Goal: Find specific fact: Find specific fact

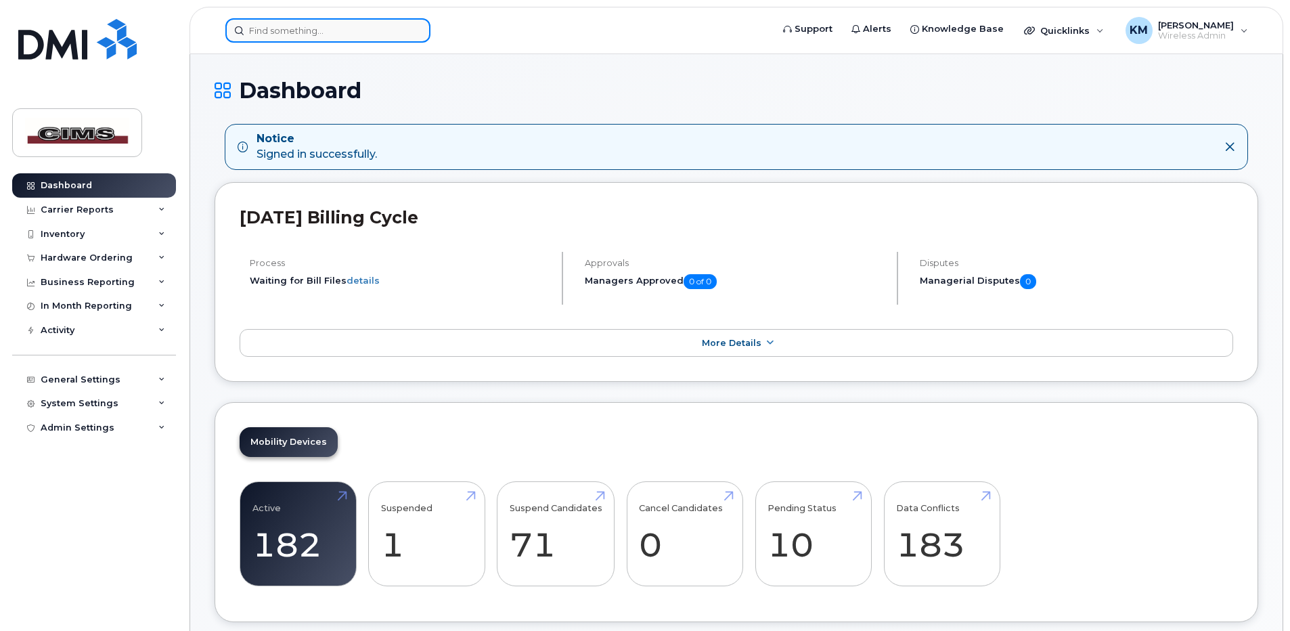
click at [309, 30] on input at bounding box center [327, 30] width 205 height 24
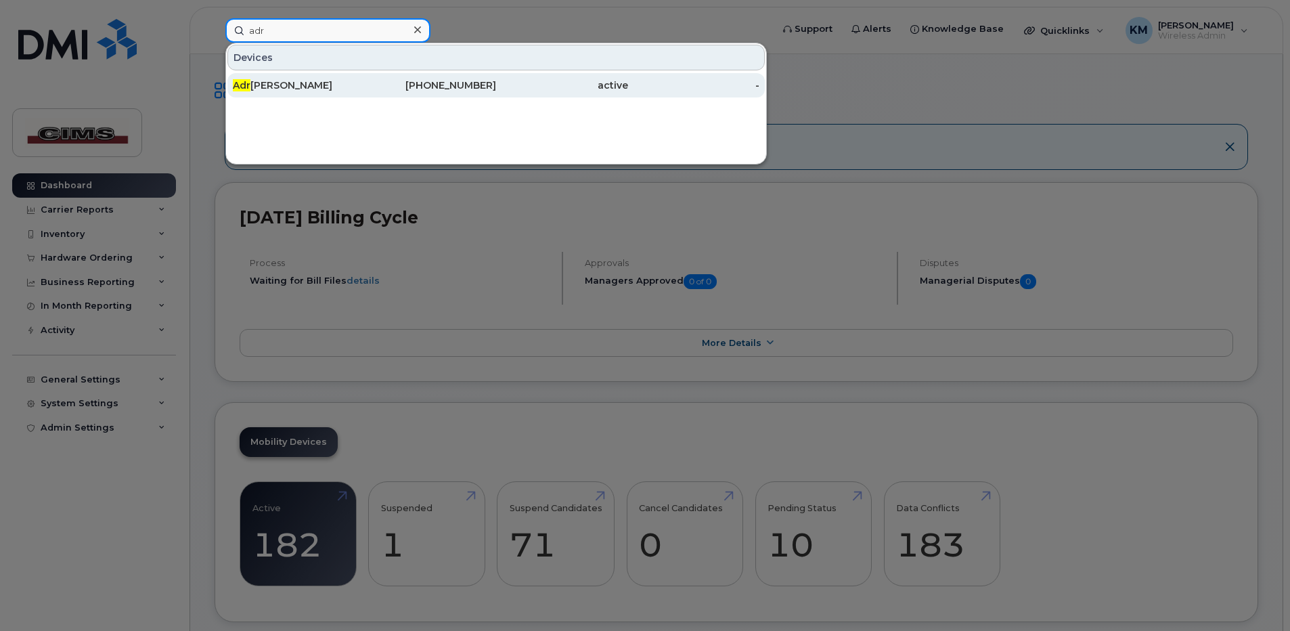
type input "adr"
click at [277, 80] on div "Adr [PERSON_NAME]" at bounding box center [299, 85] width 132 height 14
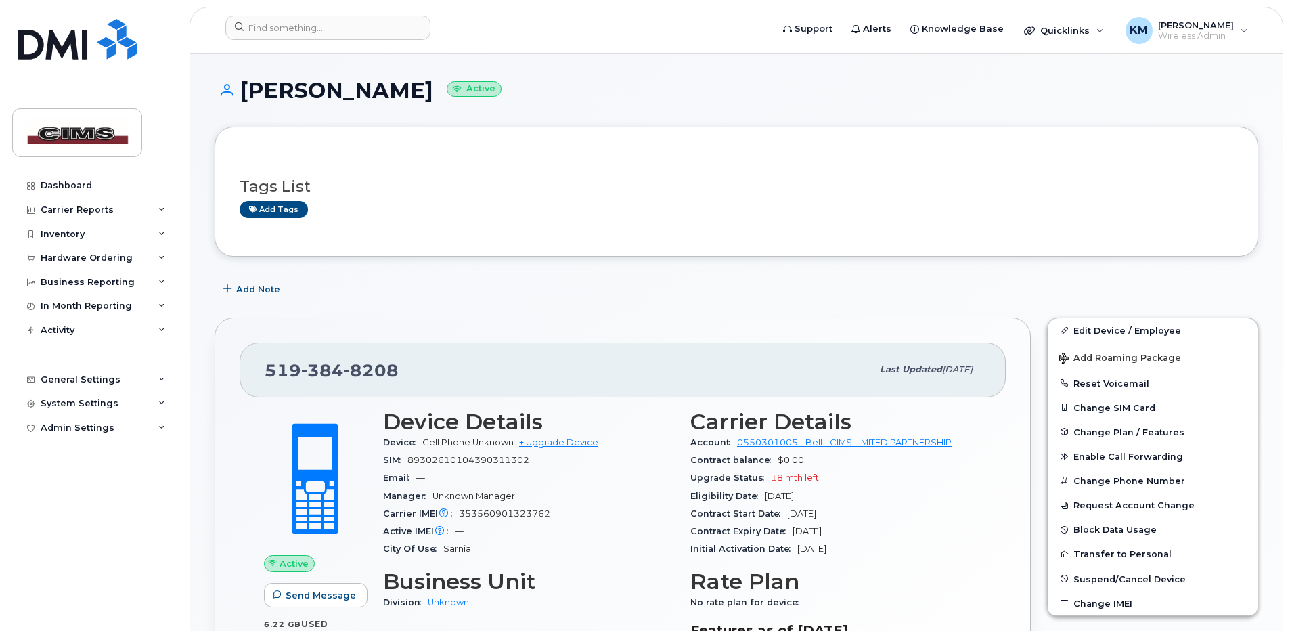
scroll to position [68, 0]
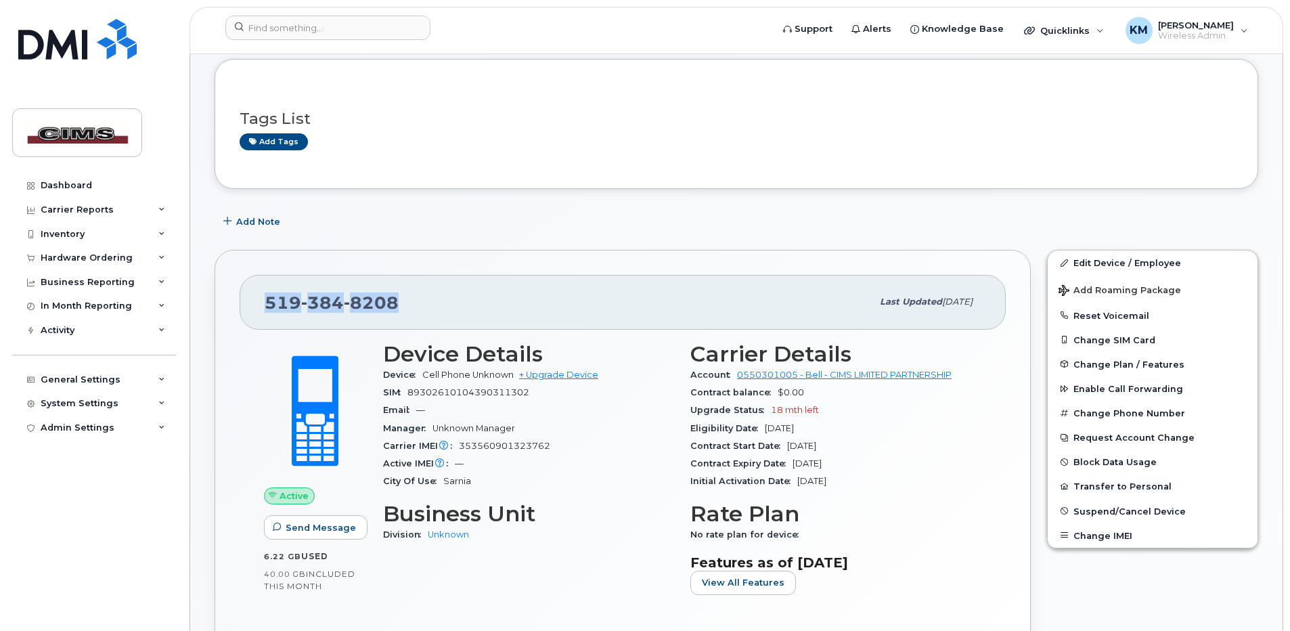
drag, startPoint x: 406, startPoint y: 300, endPoint x: 253, endPoint y: 294, distance: 153.1
click at [253, 294] on div "519 384 8208 Last updated Mar 28, 2024" at bounding box center [623, 302] width 766 height 54
copy span "519 384 8208"
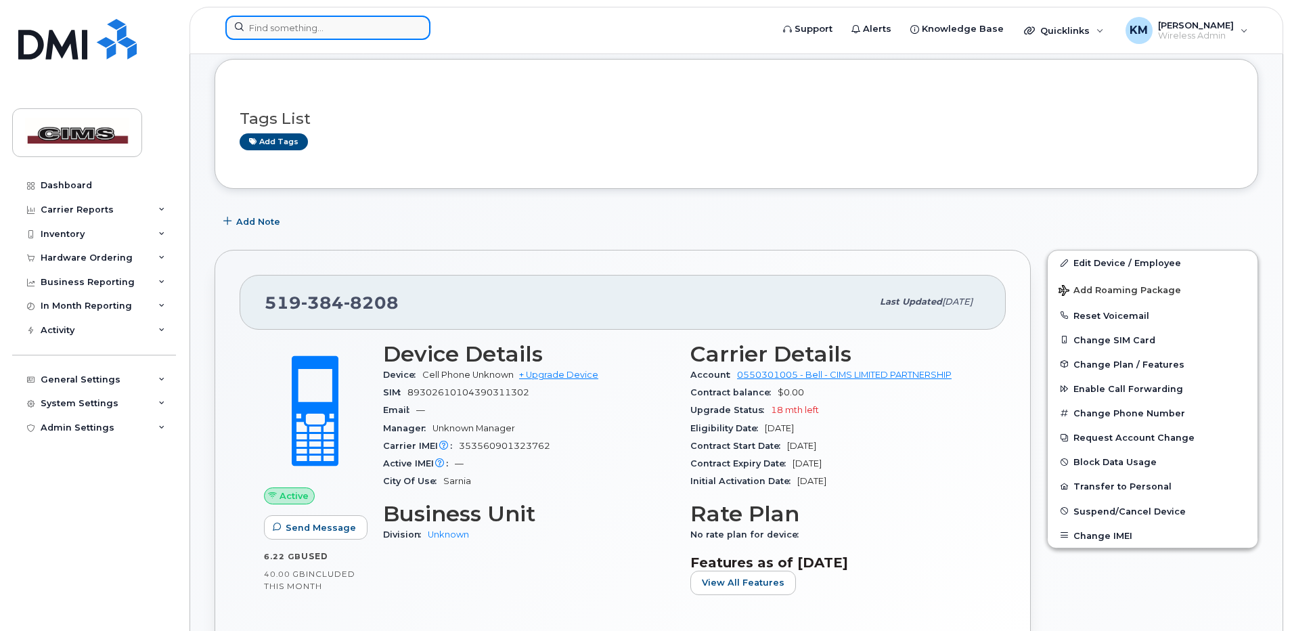
click at [273, 28] on input at bounding box center [327, 28] width 205 height 24
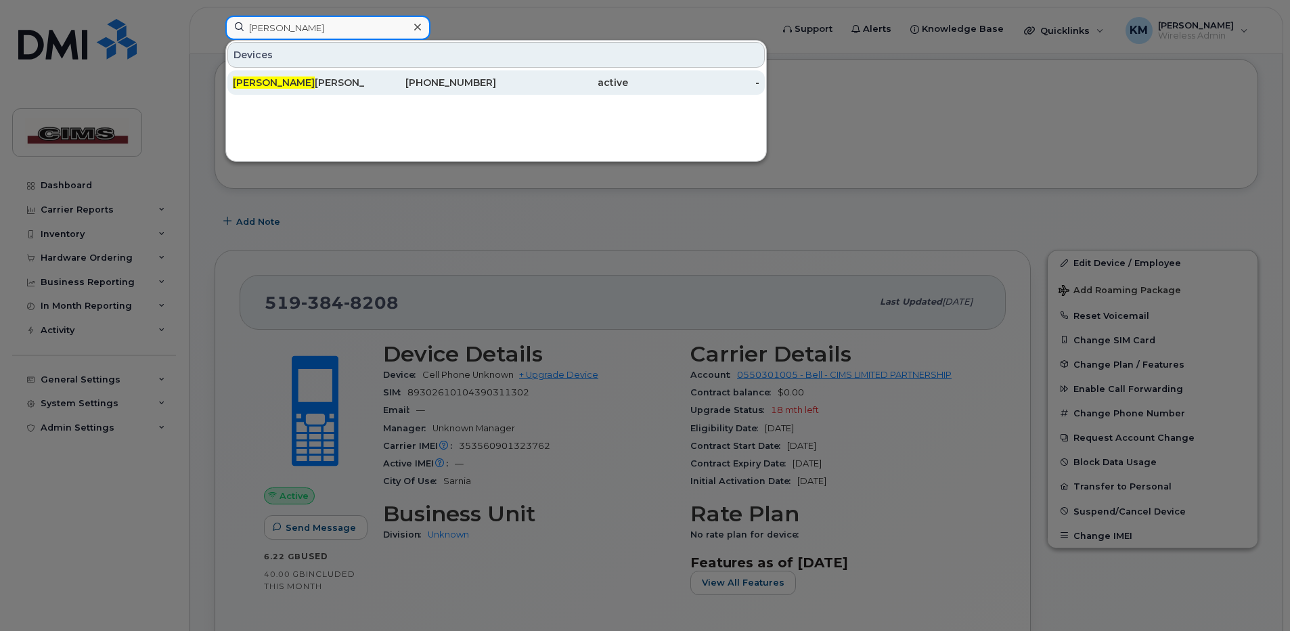
type input "colin"
click at [510, 81] on div "active" at bounding box center [562, 83] width 132 height 14
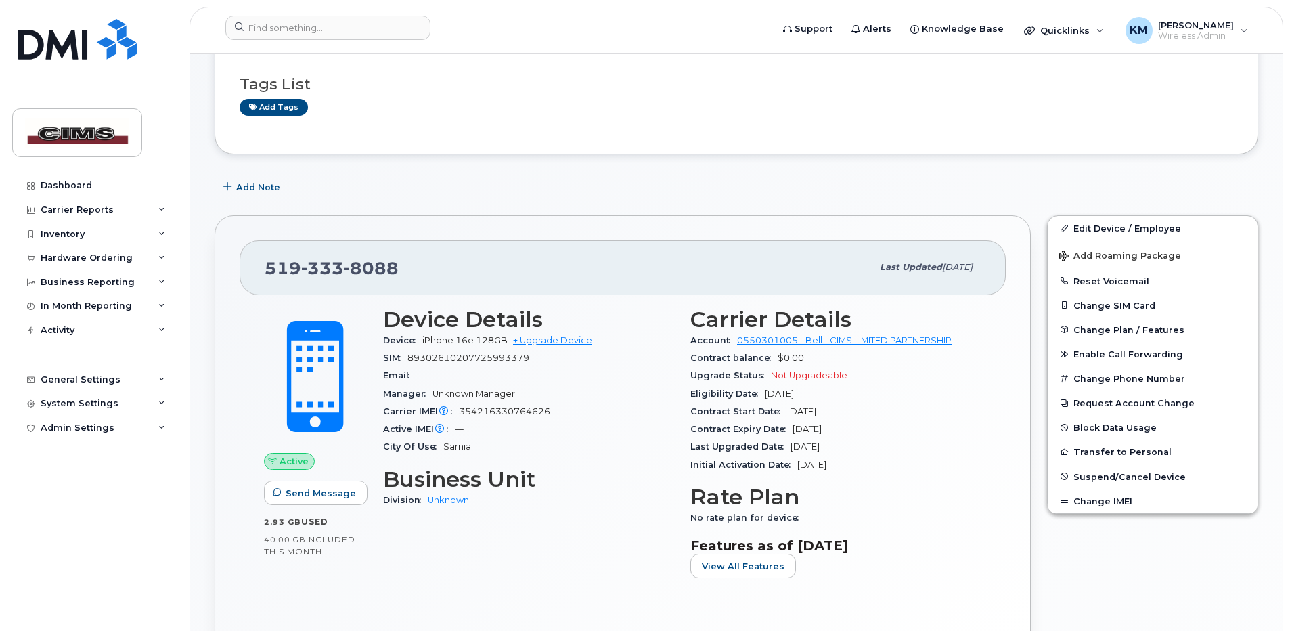
scroll to position [135, 0]
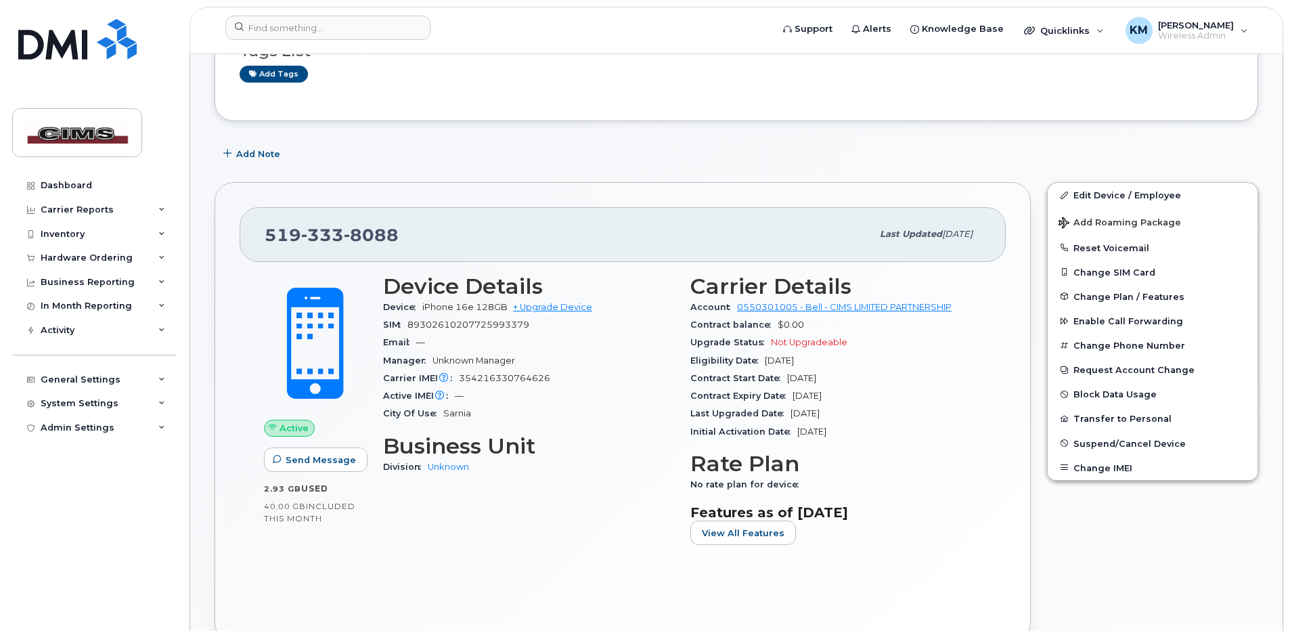
click at [454, 323] on span "89302610207725993379" at bounding box center [468, 324] width 122 height 10
copy span "89302610207725993379"
click at [466, 322] on span "89302610207725993379" at bounding box center [468, 324] width 122 height 10
